Goal: Transaction & Acquisition: Purchase product/service

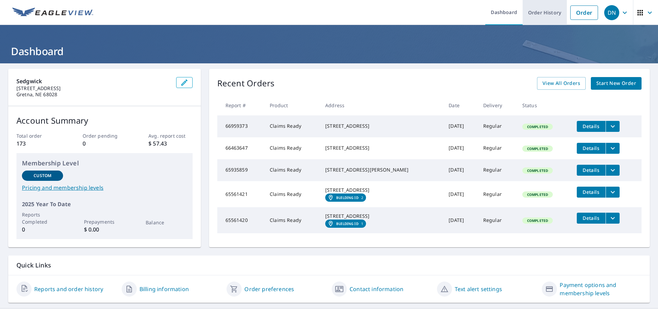
click at [542, 17] on link "Order History" at bounding box center [544, 12] width 44 height 25
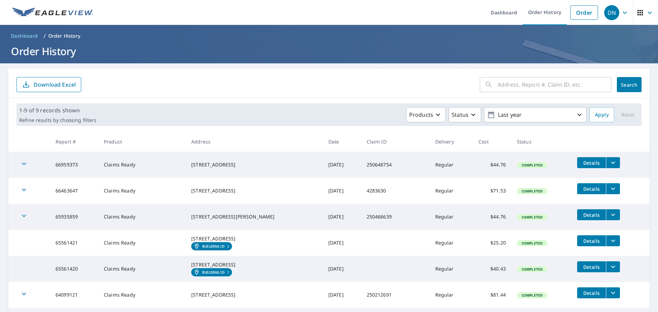
click at [499, 87] on input "text" at bounding box center [554, 84] width 114 height 19
paste input "[STREET_ADDRESS]"
type input "[STREET_ADDRESS]"
click button "Search" at bounding box center [629, 84] width 25 height 15
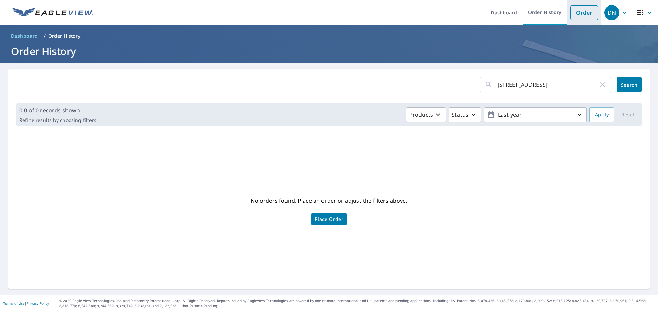
click at [575, 14] on link "Order" at bounding box center [584, 12] width 28 height 14
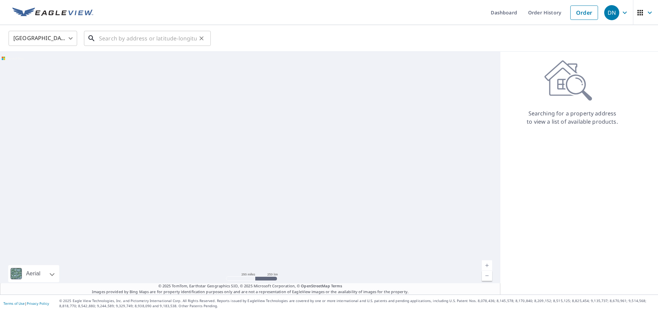
click at [103, 39] on input "text" at bounding box center [148, 38] width 98 height 19
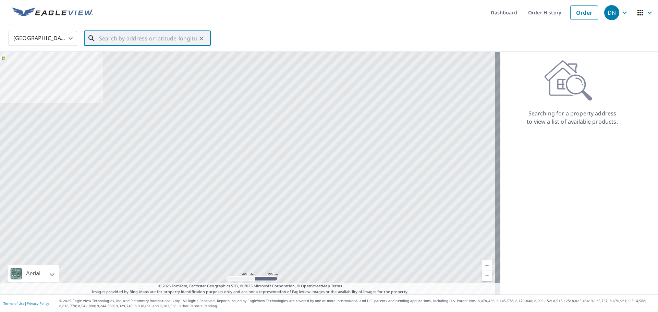
paste input "[STREET_ADDRESS]"
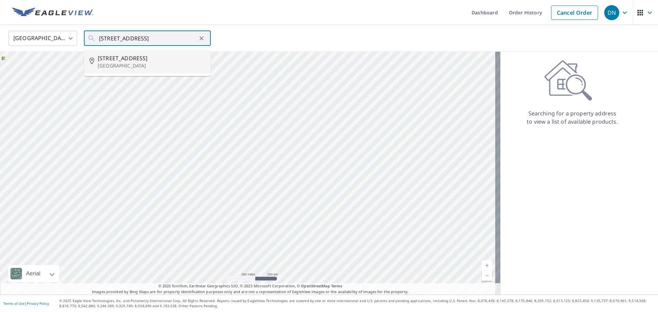
type input "[STREET_ADDRESS]"
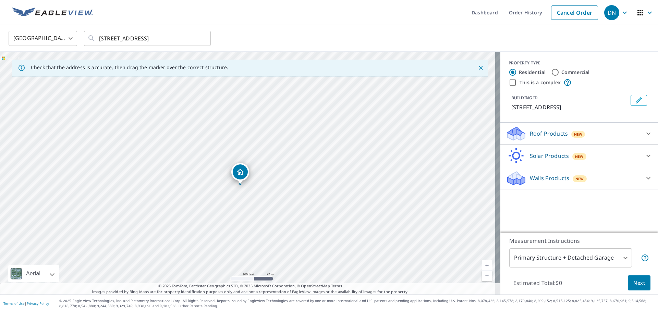
drag, startPoint x: 255, startPoint y: 190, endPoint x: 256, endPoint y: 220, distance: 29.5
click at [256, 220] on div "[STREET_ADDRESS]" at bounding box center [250, 173] width 500 height 243
click at [200, 126] on div "[STREET_ADDRESS]" at bounding box center [250, 173] width 500 height 243
drag, startPoint x: 241, startPoint y: 172, endPoint x: 200, endPoint y: 117, distance: 69.0
click at [508, 82] on input "This is a complex" at bounding box center [512, 82] width 8 height 8
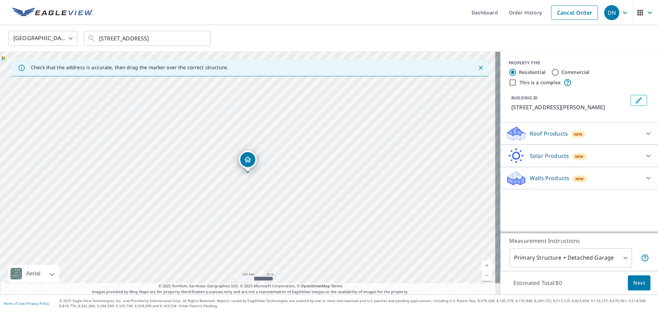
checkbox input "true"
radio input "false"
radio input "true"
type input "4"
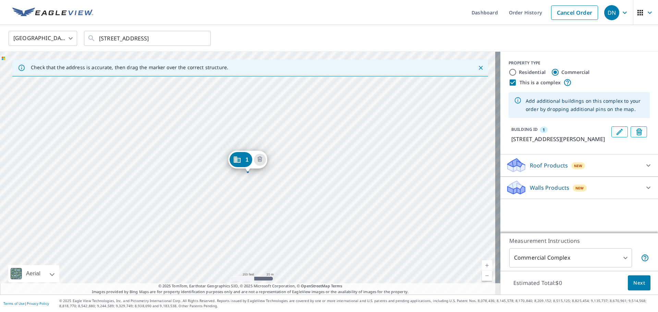
click at [293, 232] on div "1 [STREET_ADDRESS][PERSON_NAME]" at bounding box center [250, 173] width 500 height 243
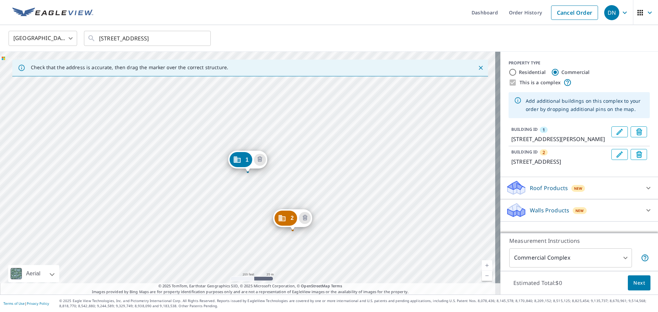
click at [293, 232] on div "2 [STREET_ADDRESS] 1 [STREET_ADDRESS][PERSON_NAME]" at bounding box center [250, 173] width 500 height 243
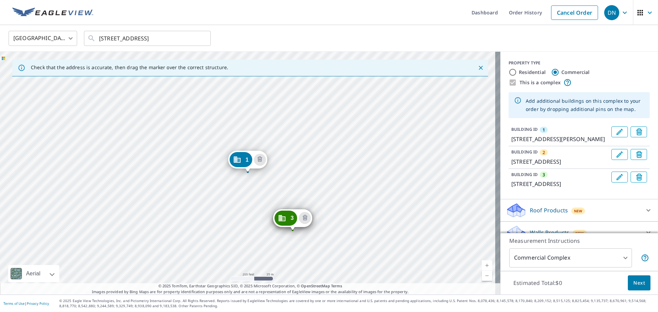
drag, startPoint x: 301, startPoint y: 221, endPoint x: 323, endPoint y: 224, distance: 22.2
click at [323, 224] on div "2 [STREET_ADDRESS] 3 [STREET_ADDRESS] [GEOGRAPHIC_DATA][STREET_ADDRESS][PERSON_…" at bounding box center [250, 173] width 500 height 243
drag, startPoint x: 300, startPoint y: 223, endPoint x: 326, endPoint y: 222, distance: 26.1
click at [269, 170] on div "2 [STREET_ADDRESS] 3 [STREET_ADDRESS] [GEOGRAPHIC_DATA][STREET_ADDRESS][PERSON_…" at bounding box center [250, 173] width 500 height 243
drag, startPoint x: 254, startPoint y: 165, endPoint x: 257, endPoint y: 163, distance: 3.7
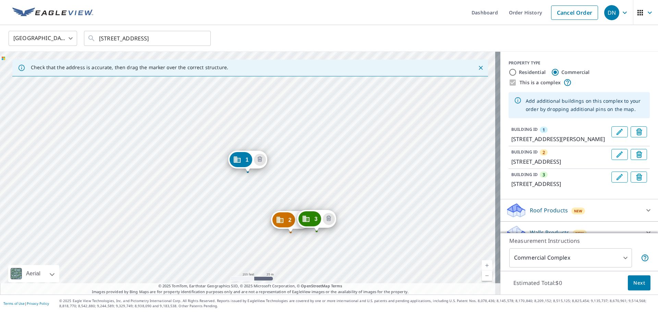
click at [639, 282] on span "Next" at bounding box center [639, 283] width 12 height 9
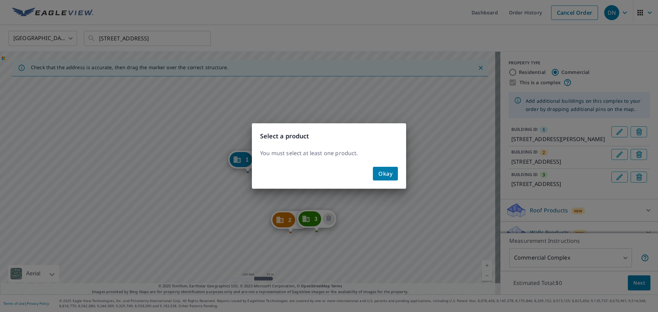
click at [391, 177] on span "Okay" at bounding box center [385, 174] width 14 height 10
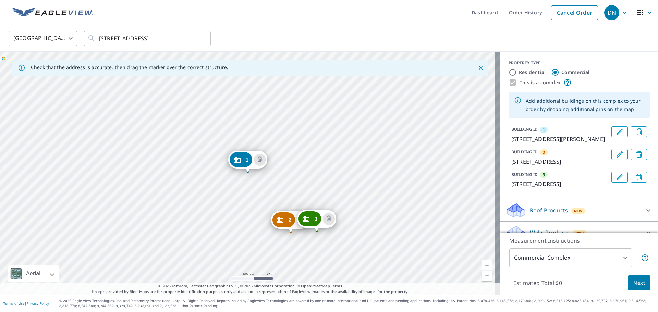
scroll to position [36, 0]
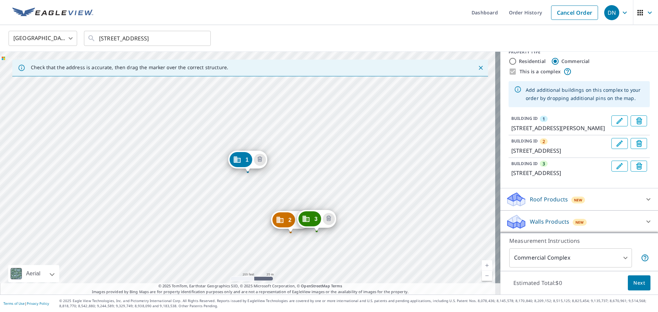
click at [644, 197] on icon at bounding box center [648, 199] width 8 height 8
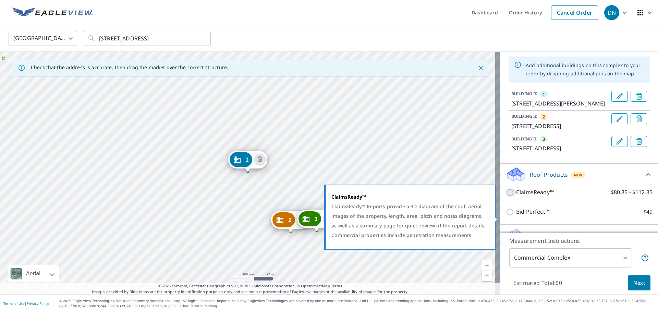
click at [507, 197] on input "ClaimsReady™ $80.85 - $112.35" at bounding box center [511, 192] width 10 height 8
checkbox input "true"
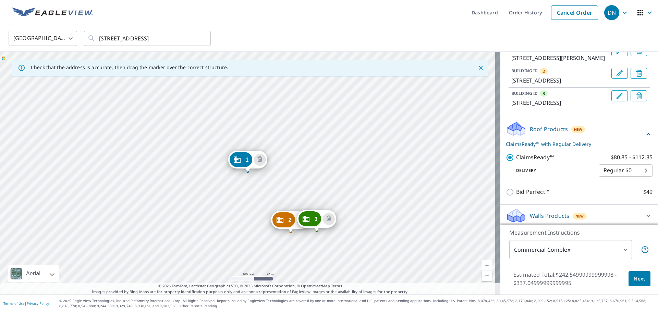
scroll to position [108, 0]
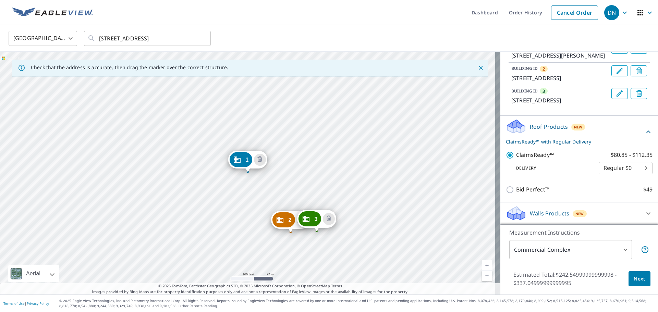
click at [644, 212] on icon at bounding box center [648, 213] width 8 height 8
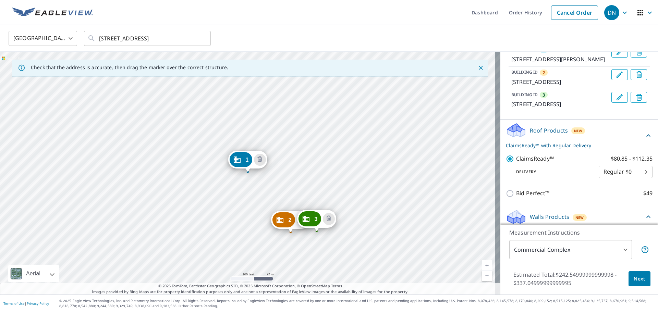
scroll to position [127, 0]
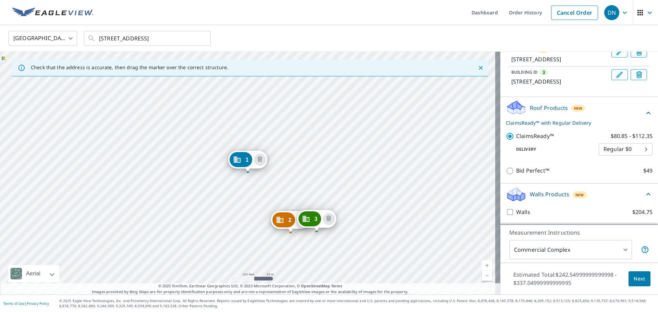
click at [634, 280] on span "Next" at bounding box center [639, 279] width 11 height 9
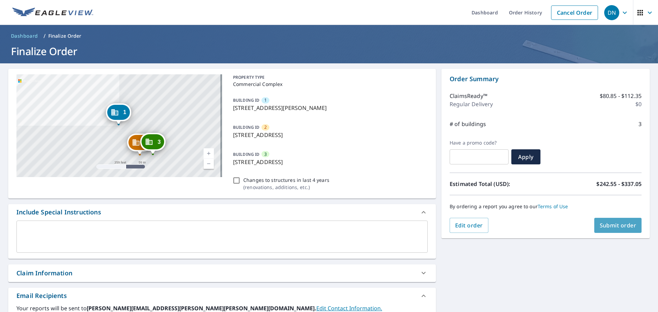
click at [603, 225] on span "Submit order" at bounding box center [617, 226] width 37 height 8
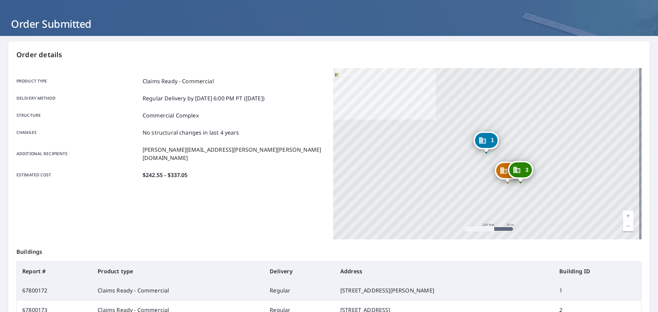
scroll to position [16, 0]
